Goal: Browse casually

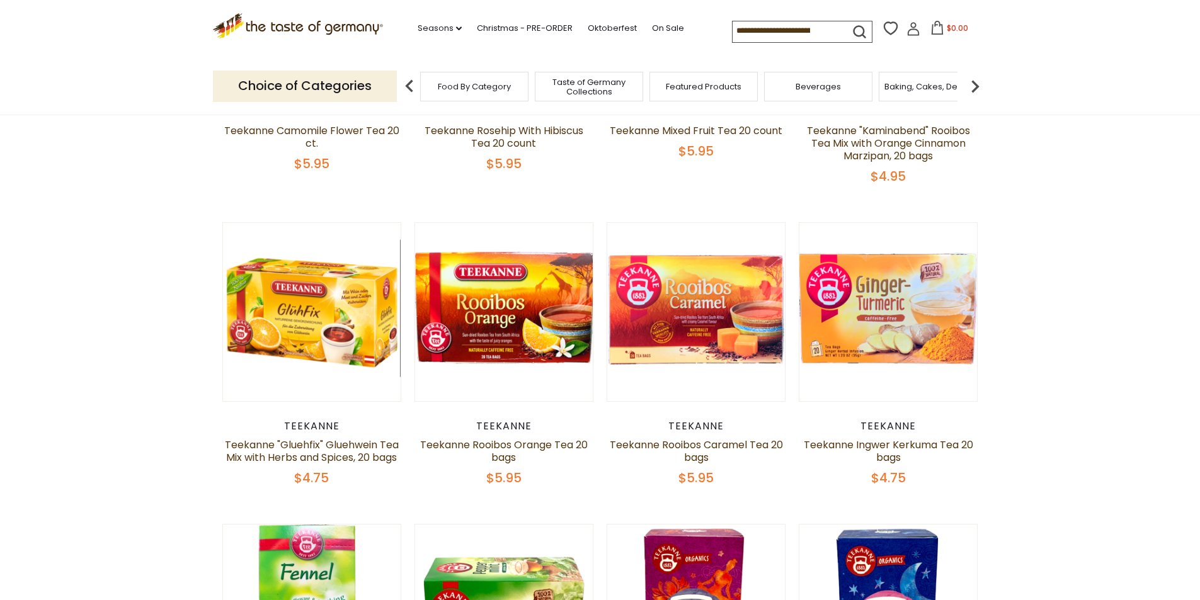
scroll to position [504, 0]
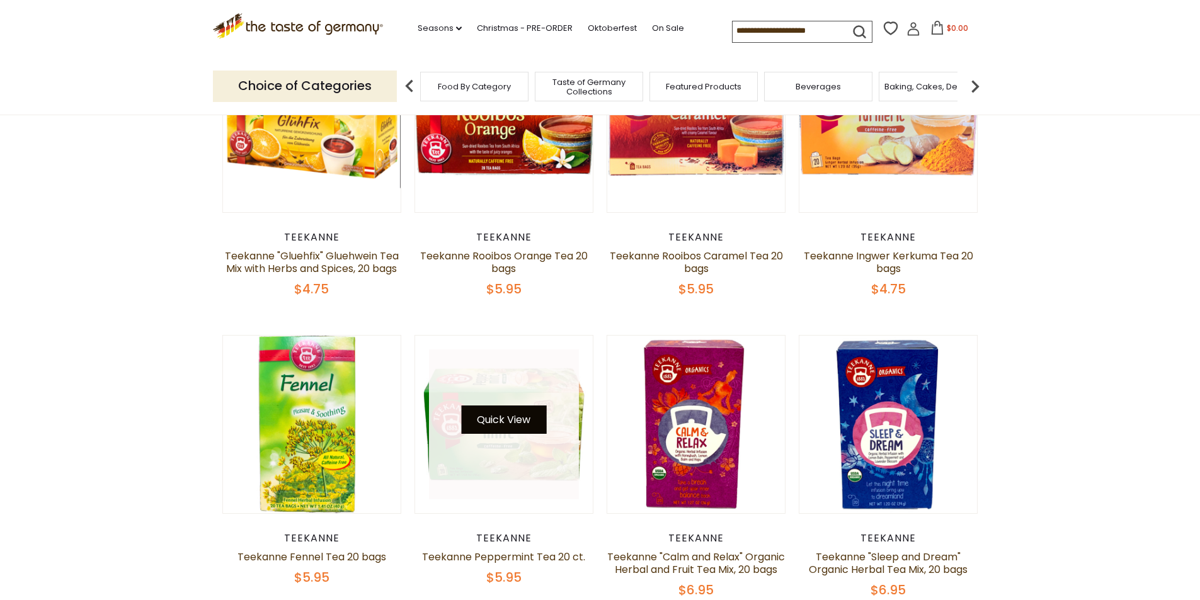
click at [500, 424] on button "Quick View" at bounding box center [503, 420] width 85 height 28
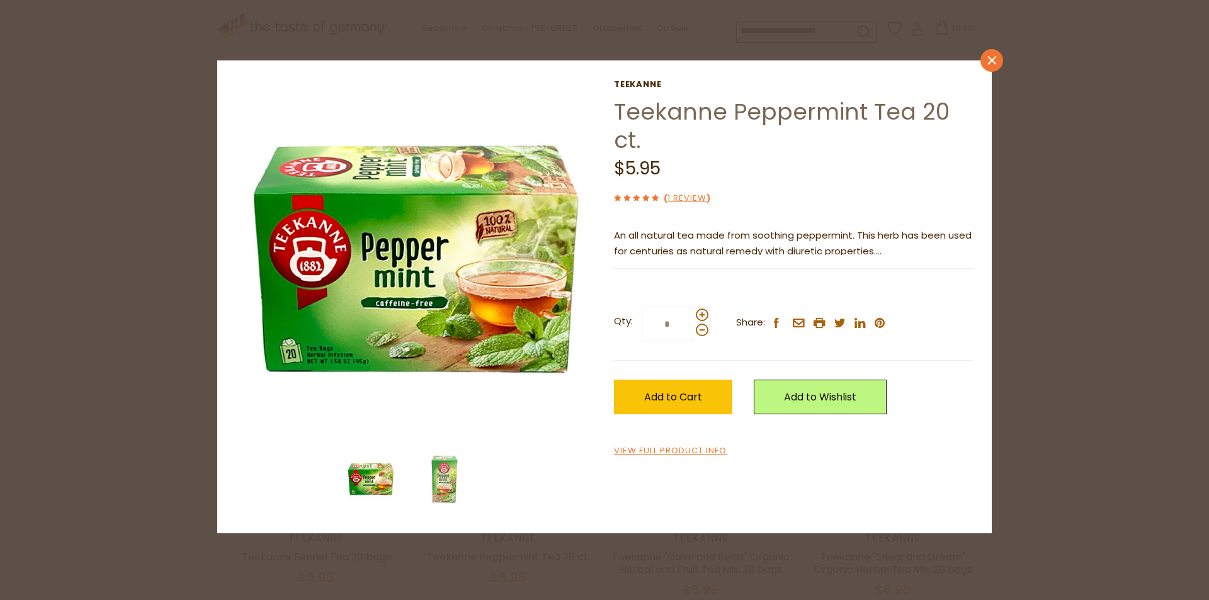
click at [989, 56] on icon "close" at bounding box center [991, 60] width 9 height 9
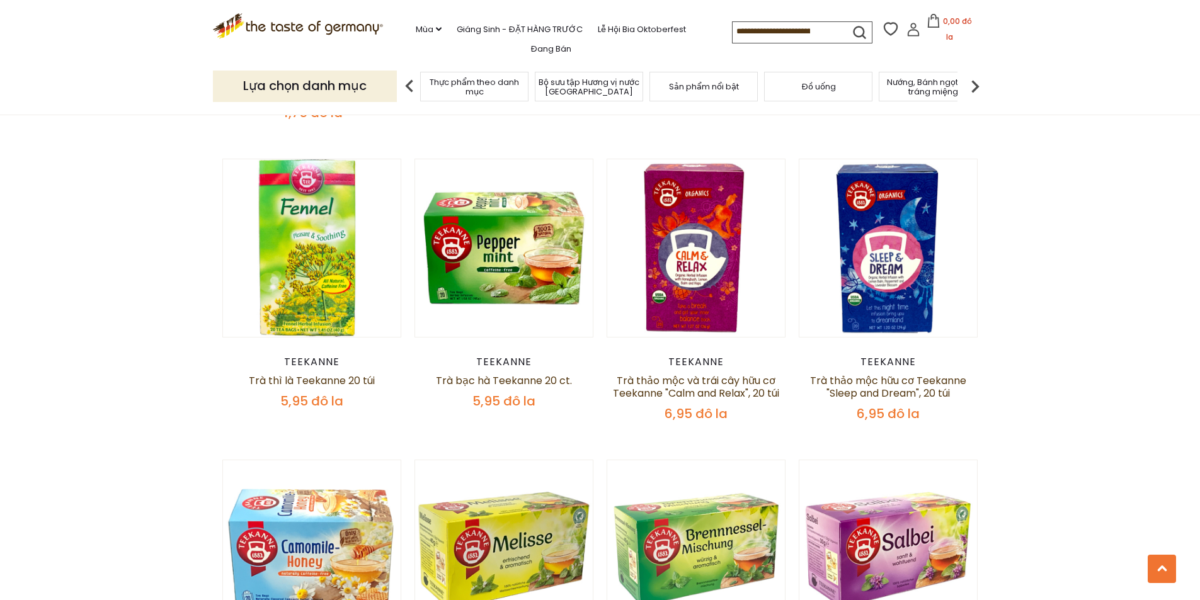
scroll to position [756, 0]
